Goal: Check status: Check status

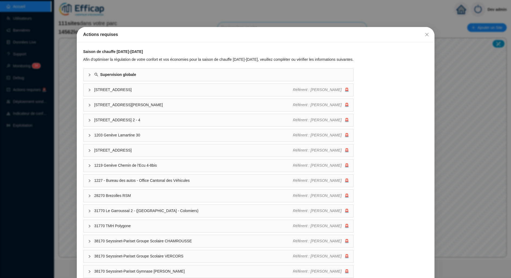
click at [39, 87] on div "Actions requises Saison de chauffe [DATE]-[DATE] Afin d'optimiser la régulation…" at bounding box center [255, 139] width 511 height 278
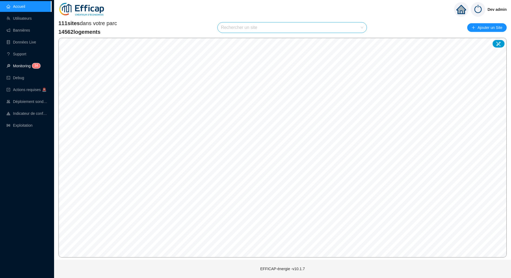
click at [35, 67] on sup "3 4" at bounding box center [36, 65] width 8 height 5
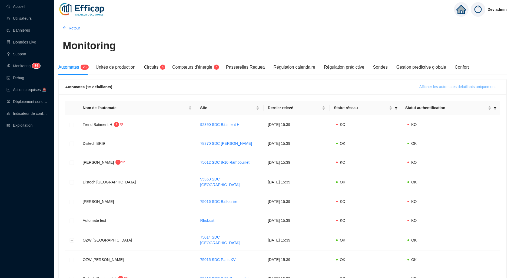
click at [423, 89] on span "Afficher les automates défaillants uniquement" at bounding box center [457, 87] width 76 height 6
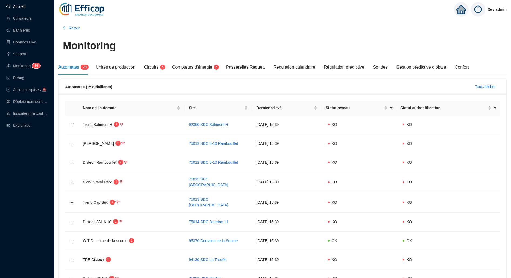
click at [25, 9] on link "Accueil" at bounding box center [15, 6] width 19 height 4
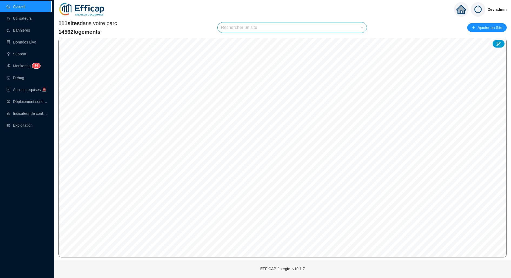
click at [271, 31] on input "search" at bounding box center [290, 27] width 138 height 10
type input "estere"
click at [355, 42] on div at bounding box center [356, 40] width 12 height 8
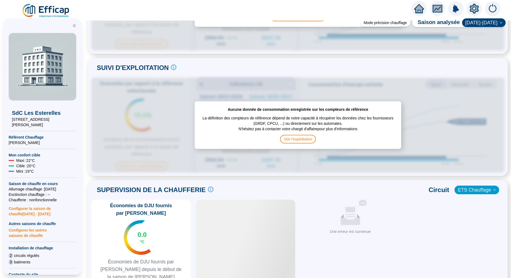
scroll to position [326, 0]
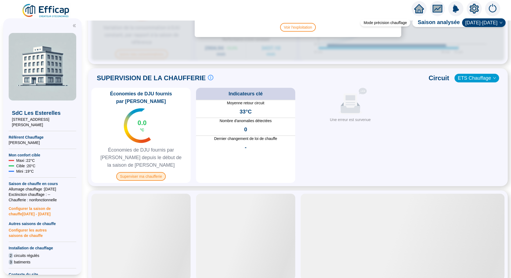
click at [147, 172] on span "Superviser ma chaufferie" at bounding box center [140, 176] width 49 height 9
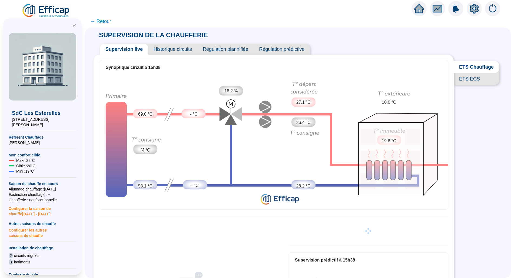
click at [166, 48] on span "Historique circuits" at bounding box center [172, 49] width 49 height 11
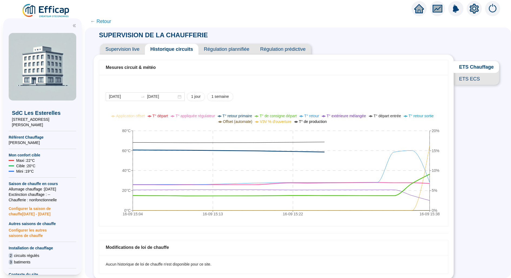
click at [460, 81] on span "ETS ECS" at bounding box center [475, 79] width 45 height 12
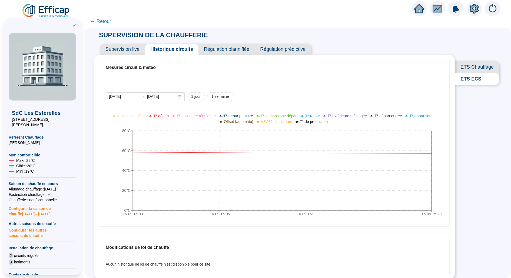
click at [222, 86] on div "[DATE] [DATE] 1 jour 1 semaine 16-09 15:[PHONE_NUMBER]:[PHONE_NUMBER]:[PHONE_NU…" at bounding box center [274, 150] width 350 height 151
